Goal: Use online tool/utility

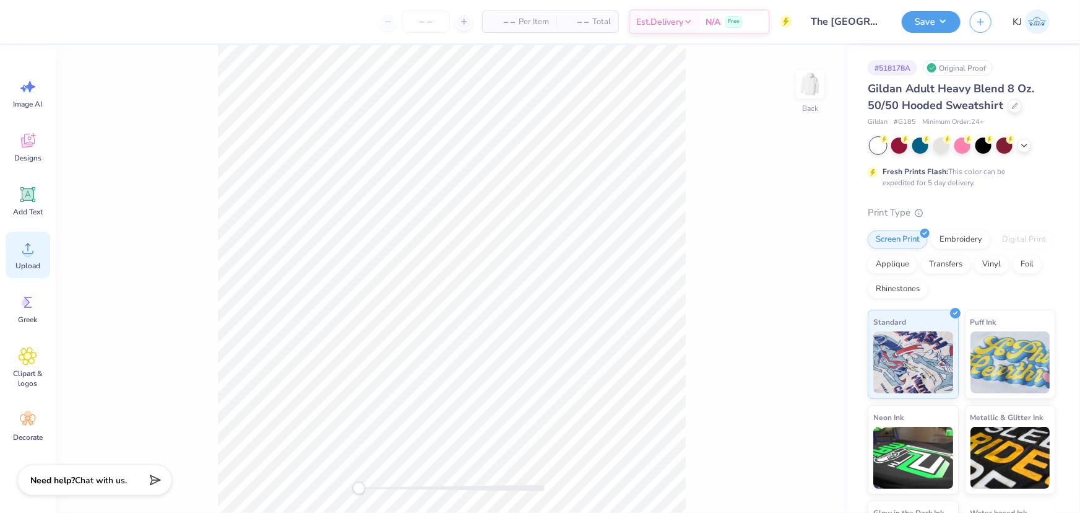
click at [25, 253] on icon at bounding box center [27, 248] width 11 height 11
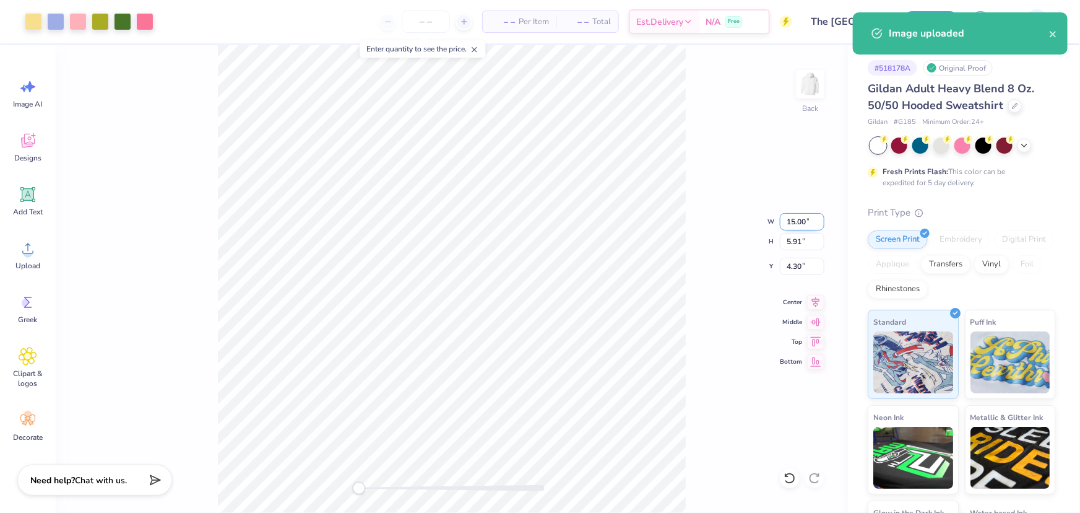
click at [796, 222] on input "15.00" at bounding box center [802, 221] width 45 height 17
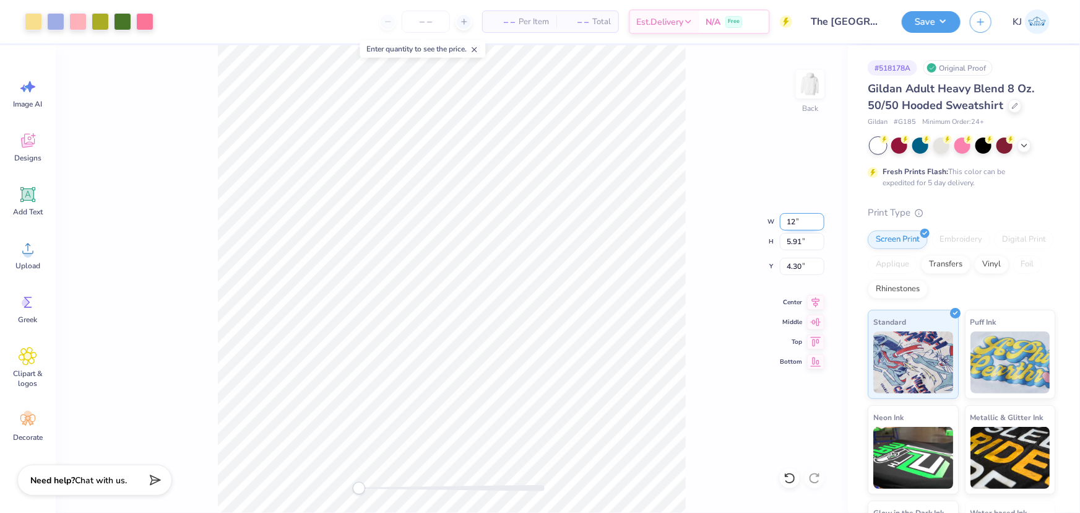
type input "12.00"
type input "4.73"
click at [797, 265] on input "4.89" at bounding box center [802, 266] width 45 height 17
type input "3"
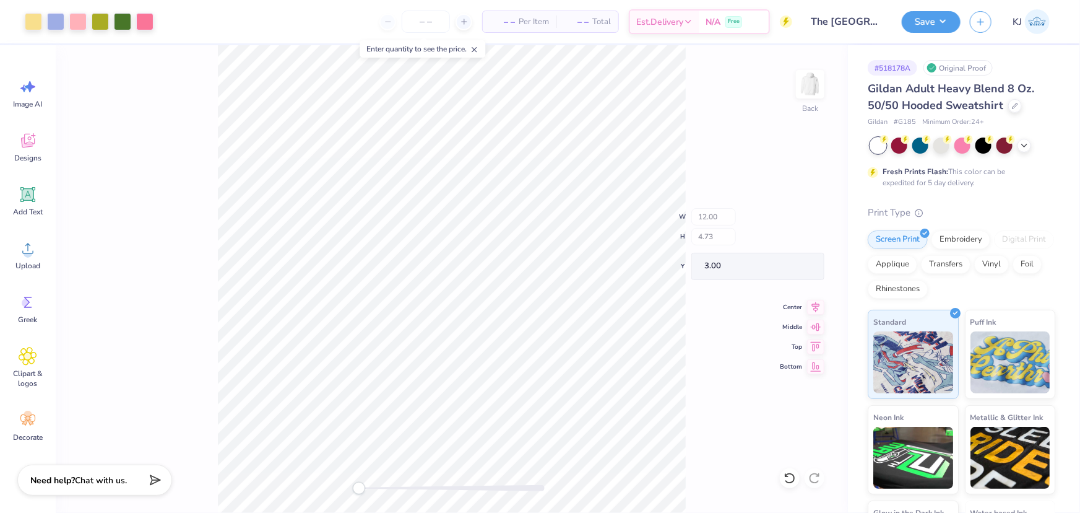
type input "0.46"
type input "0.38"
type input "4.94"
click at [945, 21] on button "Save" at bounding box center [931, 20] width 59 height 22
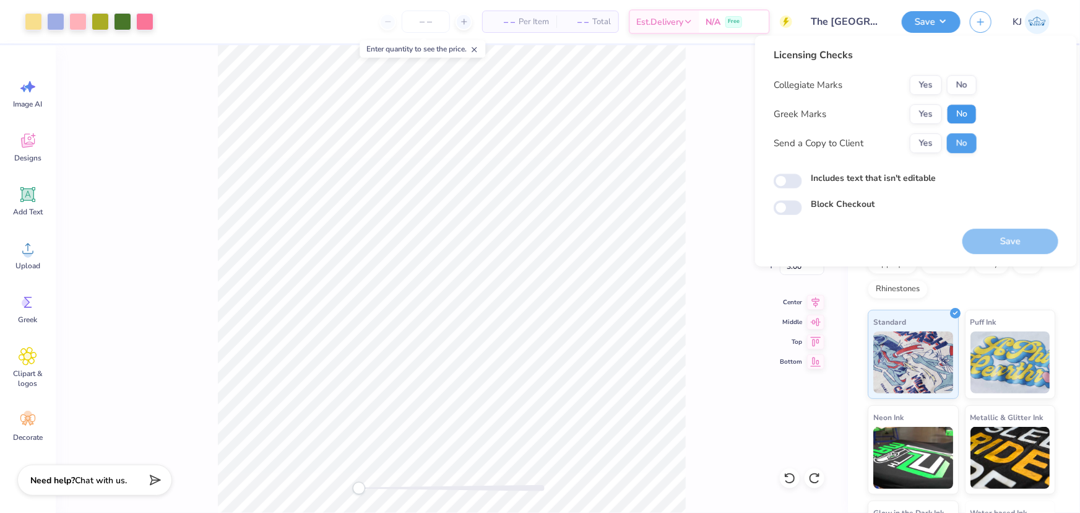
click at [967, 111] on button "No" at bounding box center [962, 114] width 30 height 20
click at [967, 85] on button "No" at bounding box center [962, 85] width 30 height 20
click at [989, 243] on button "Save" at bounding box center [1011, 240] width 96 height 25
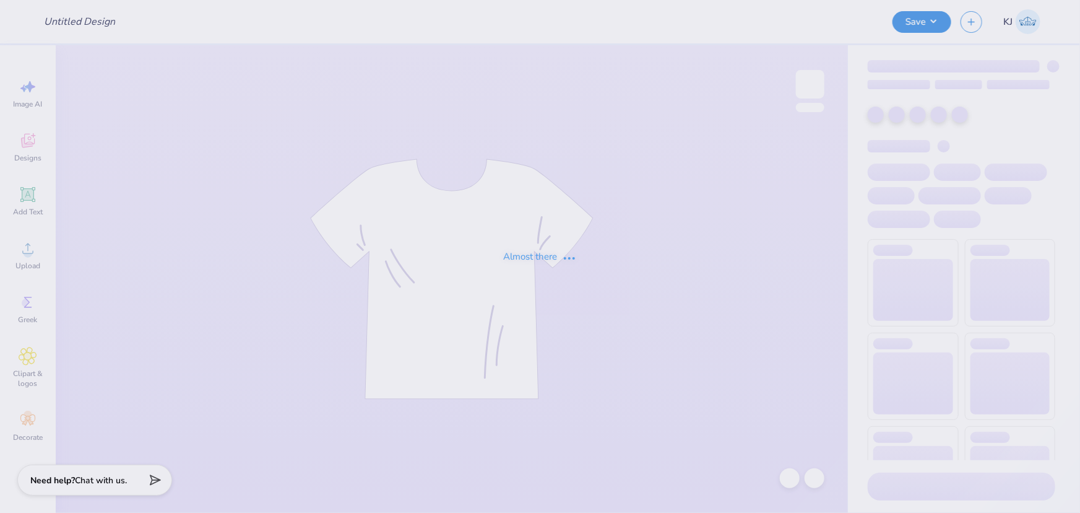
type input "[PERSON_NAME] : [GEOGRAPHIC_DATA]"
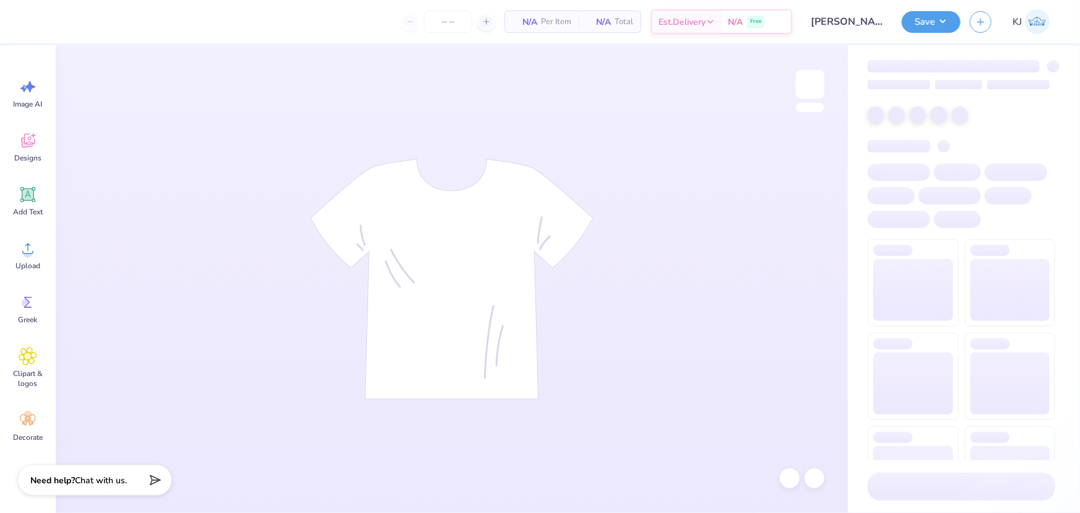
type input "24"
